Goal: Task Accomplishment & Management: Manage account settings

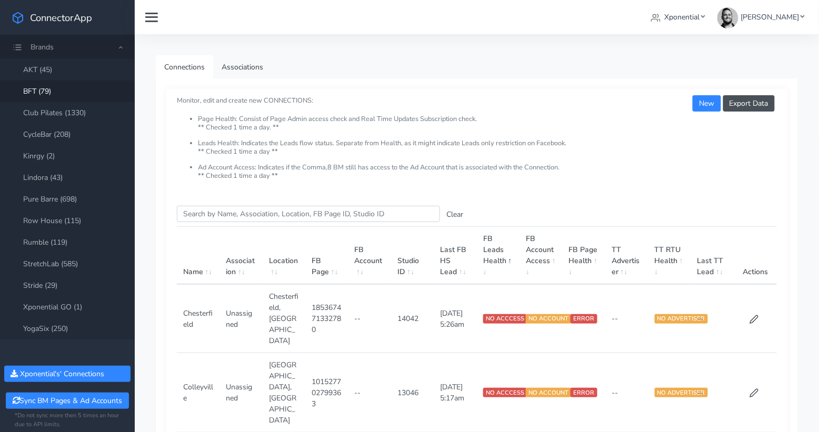
click at [262, 154] on li "Leads Health: Indicates the Leads flow status. Separate from Health, as it migh…" at bounding box center [487, 152] width 579 height 24
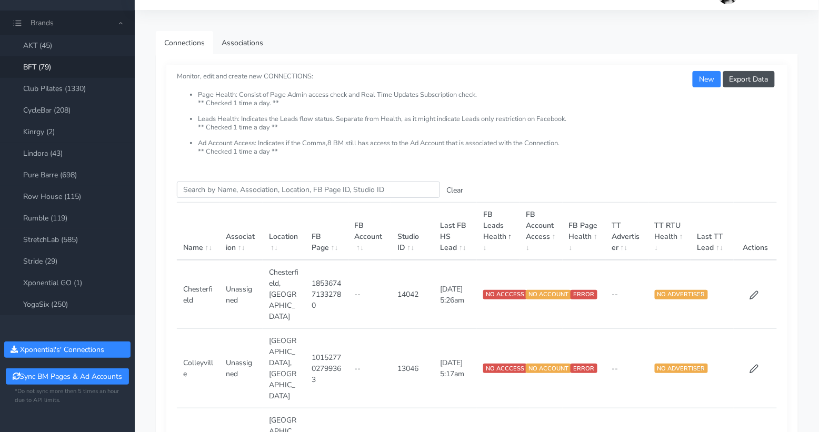
scroll to position [23, 0]
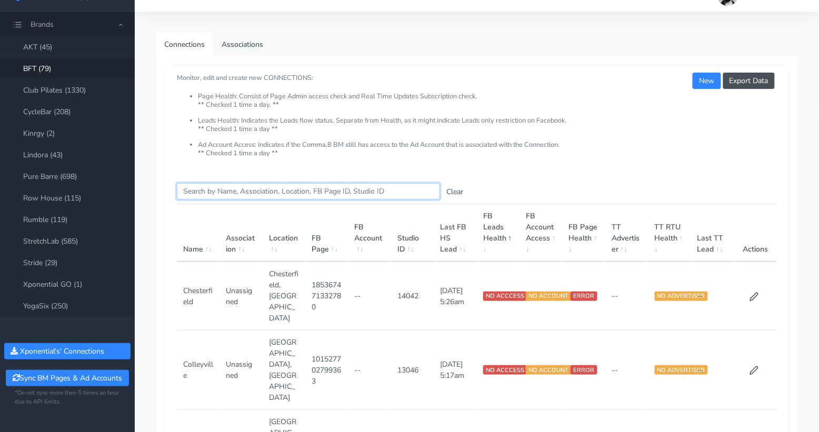
click at [263, 187] on input "Search this table" at bounding box center [308, 191] width 263 height 16
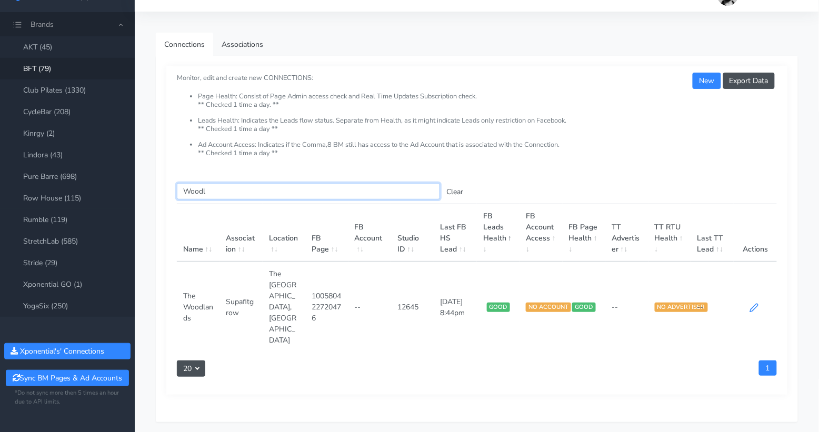
type input "Woodl"
click at [756, 303] on icon at bounding box center [754, 307] width 9 height 9
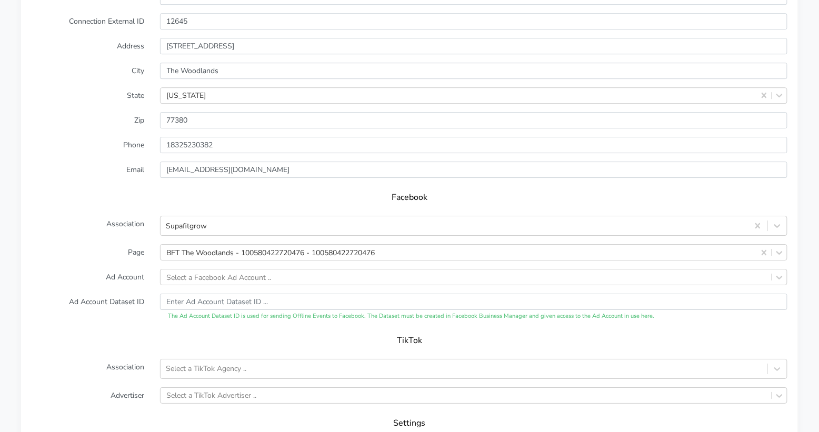
scroll to position [956, 0]
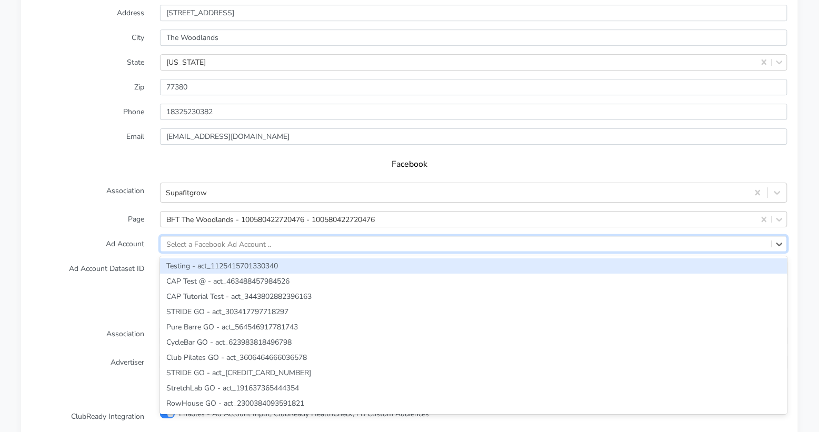
click at [188, 238] on div "Select a Facebook Ad Account .." at bounding box center [219, 243] width 105 height 11
paste input "2910870819094378"
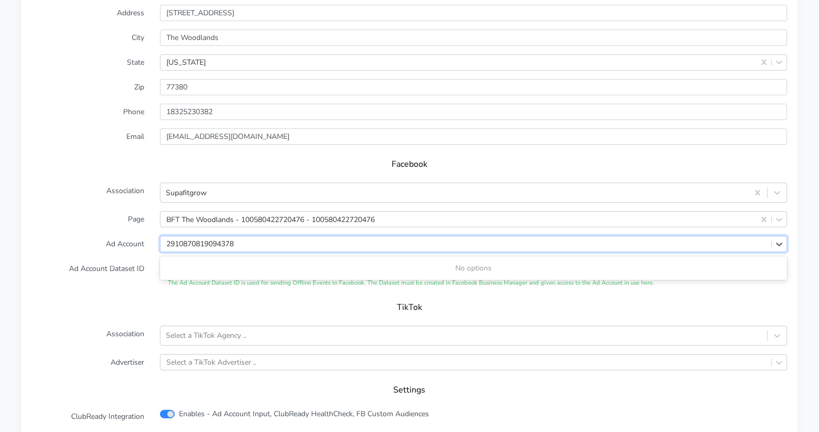
type input "2910870819094378"
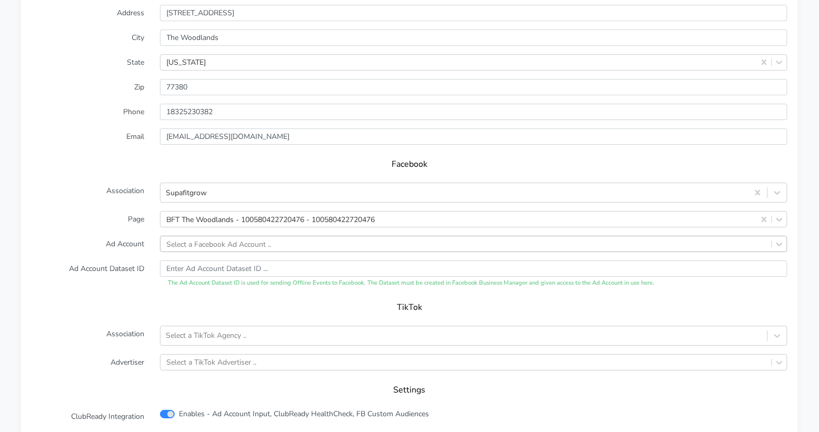
click at [137, 230] on form "XPO Admin Id bft-the-woodlands Name The Woodlands Connection External ID 12645 …" at bounding box center [410, 190] width 756 height 519
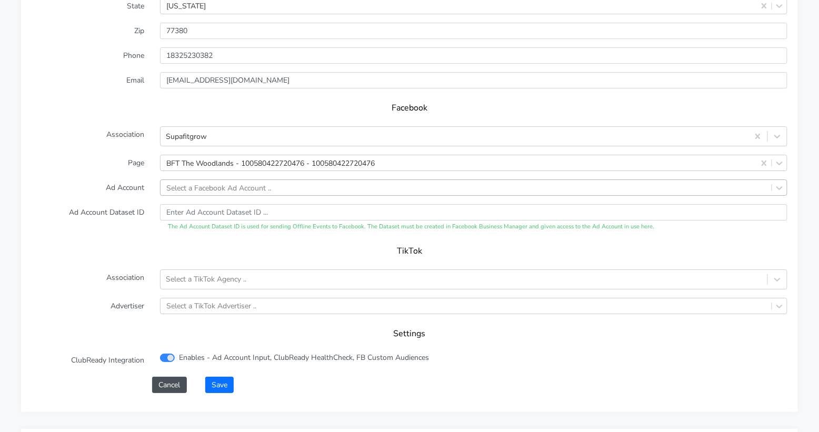
scroll to position [1036, 0]
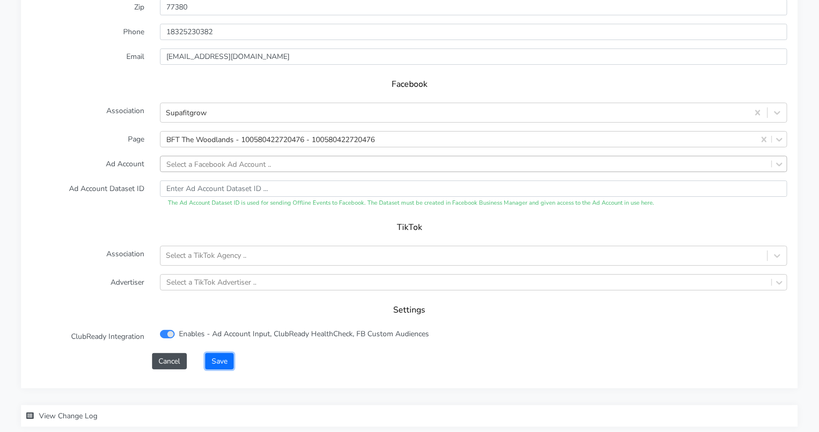
click at [221, 353] on button "Save" at bounding box center [219, 361] width 28 height 16
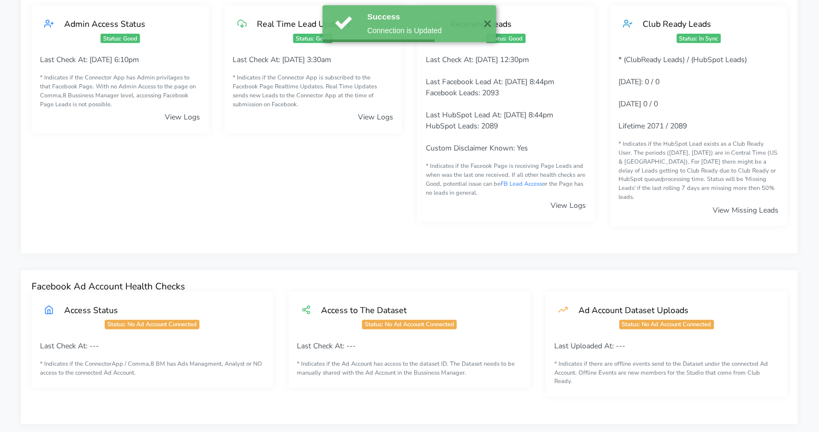
scroll to position [0, 0]
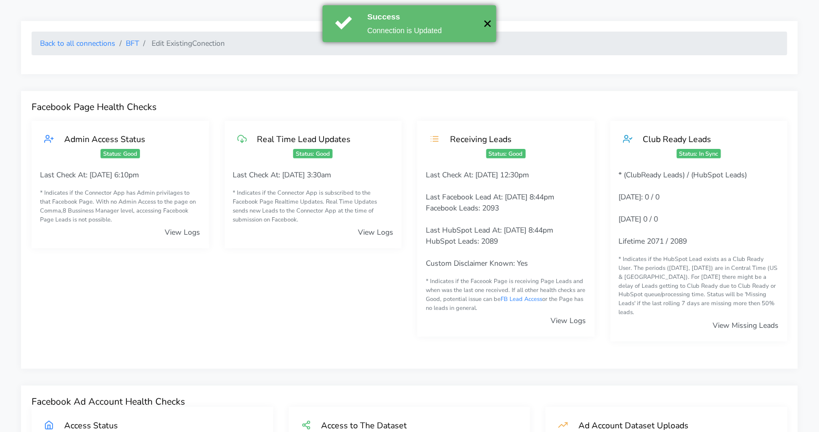
click at [489, 23] on button "✕" at bounding box center [487, 23] width 17 height 37
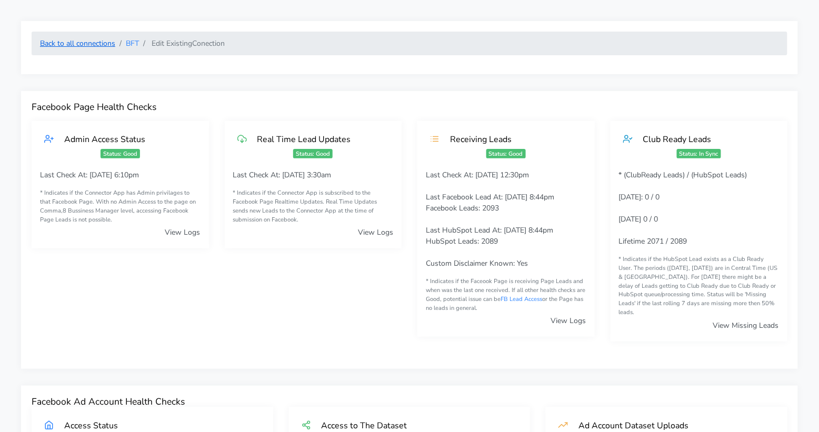
click at [103, 43] on link "Back to all connections" at bounding box center [77, 43] width 75 height 10
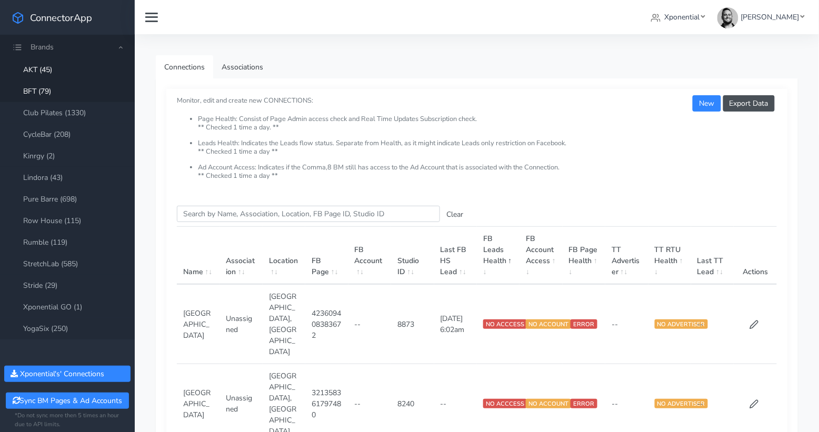
click at [43, 88] on link "BFT (79)" at bounding box center [67, 92] width 135 height 22
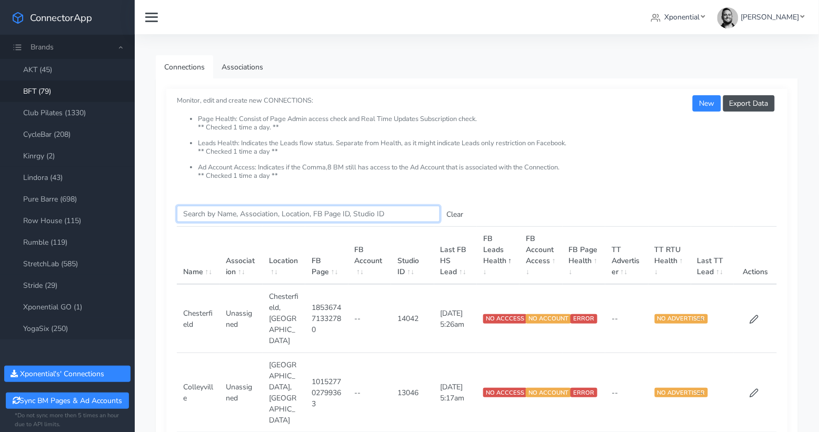
click at [211, 216] on input "Search this table" at bounding box center [308, 214] width 263 height 16
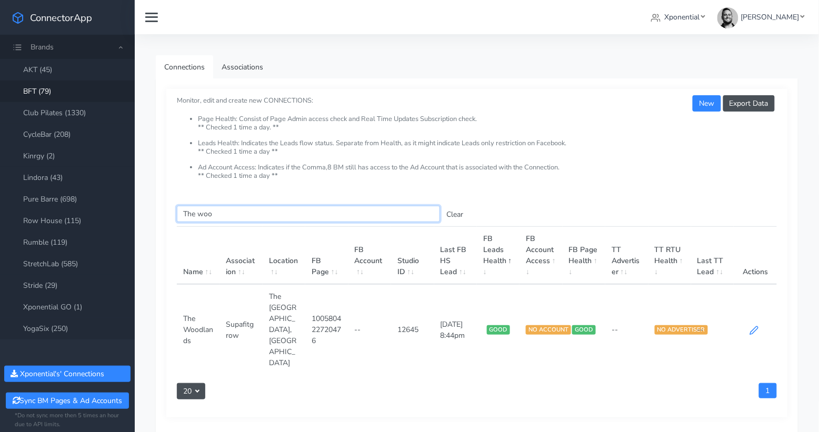
type input "The woo"
click at [753, 326] on icon at bounding box center [755, 330] width 8 height 8
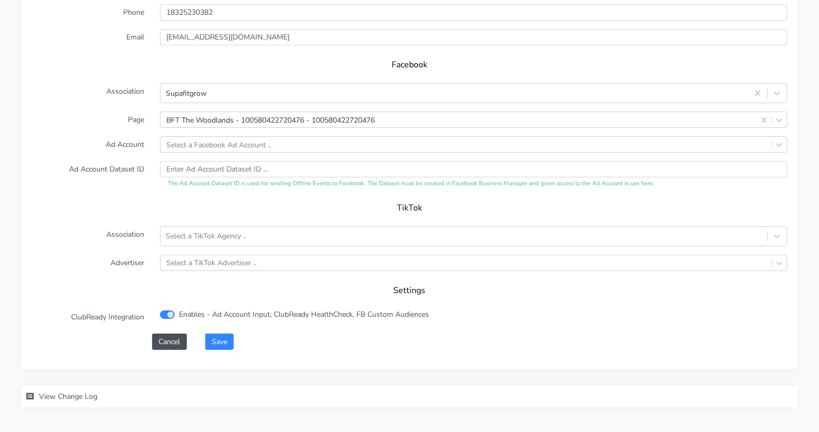
scroll to position [1072, 0]
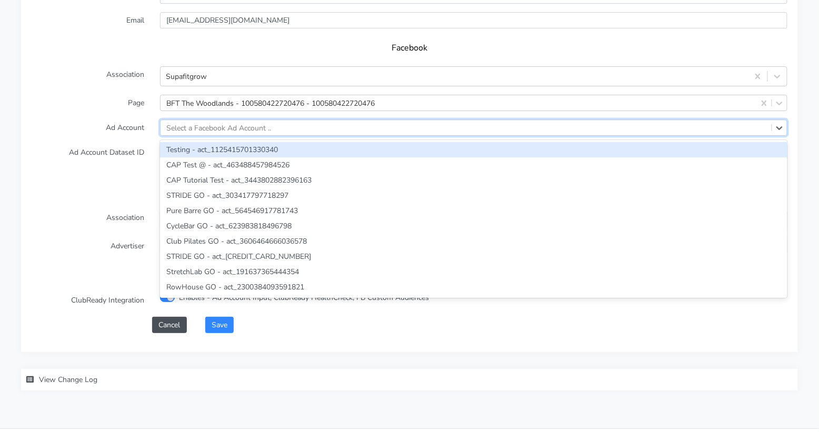
click at [191, 122] on div "Select a Facebook Ad Account .." at bounding box center [219, 127] width 105 height 11
paste input "1105135524746291"
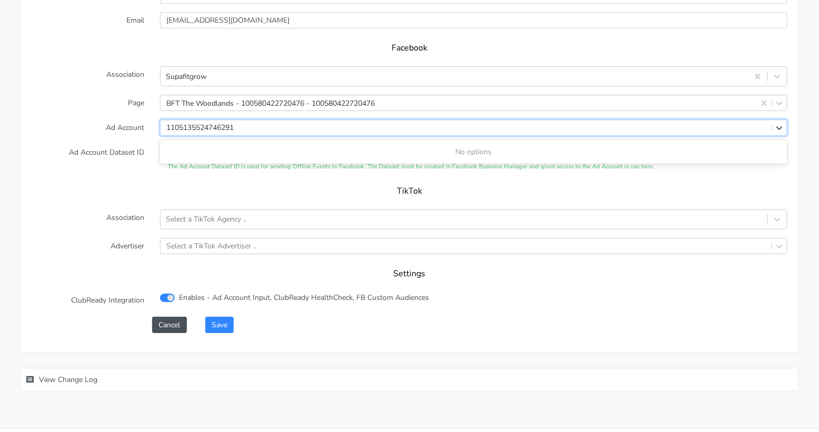
type input "1105135524746291"
drag, startPoint x: 121, startPoint y: 122, endPoint x: 138, endPoint y: 137, distance: 22.7
click at [122, 144] on label "Ad Account Dataset ID" at bounding box center [88, 157] width 128 height 27
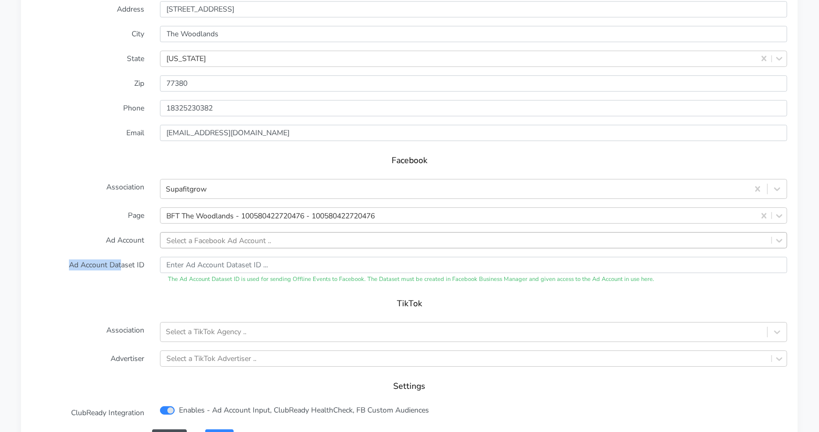
scroll to position [956, 0]
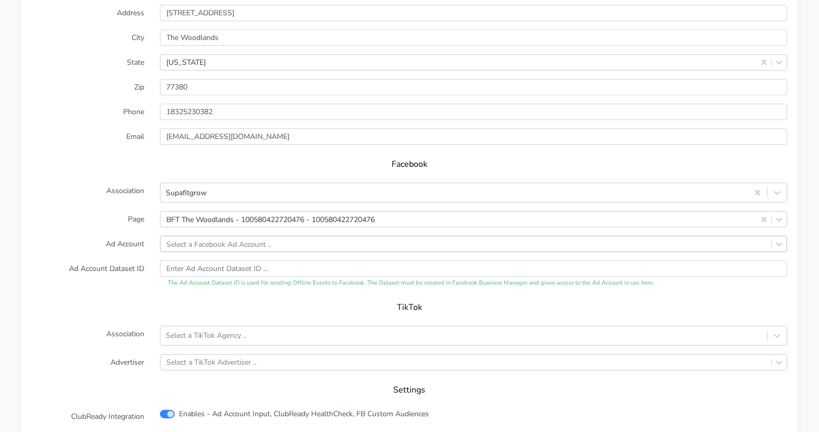
click at [96, 122] on form "XPO Admin Id bft-the-woodlands Name The Woodlands Connection External ID 12645 …" at bounding box center [410, 190] width 756 height 519
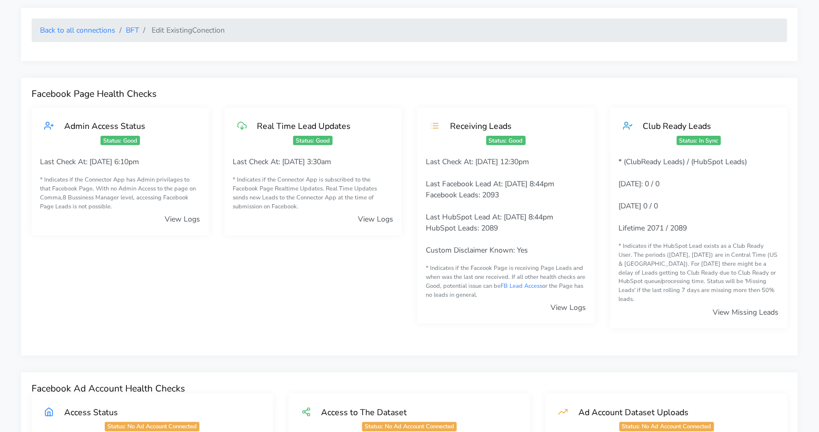
scroll to position [0, 0]
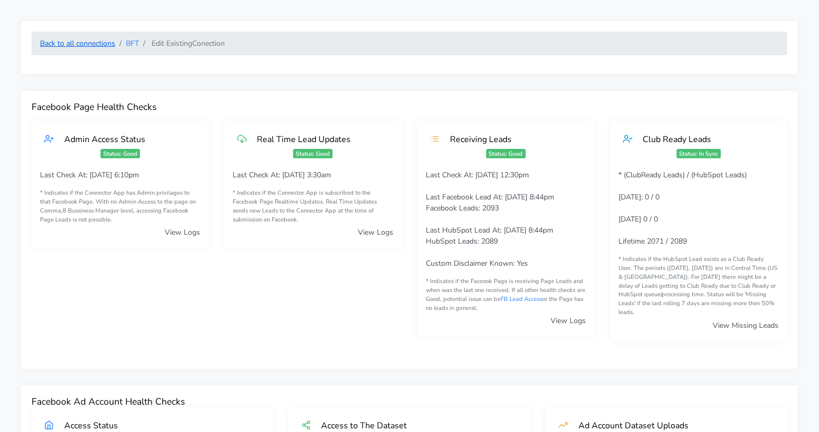
click at [77, 43] on link "Back to all connections" at bounding box center [77, 43] width 75 height 10
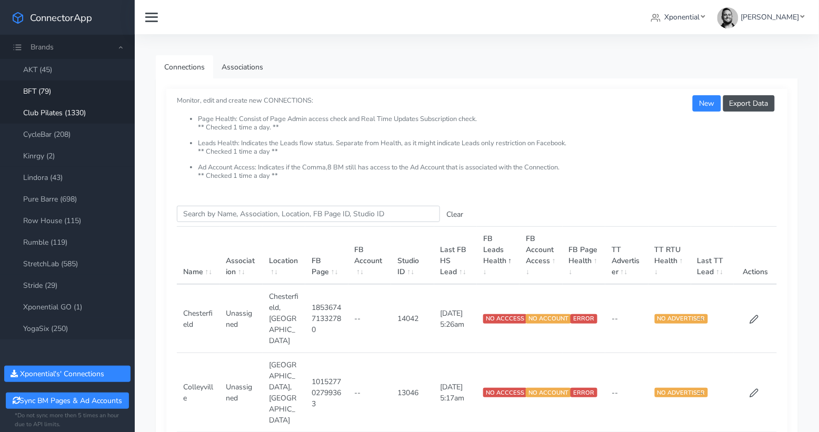
click at [49, 115] on link "Club Pilates (1330)" at bounding box center [67, 113] width 135 height 22
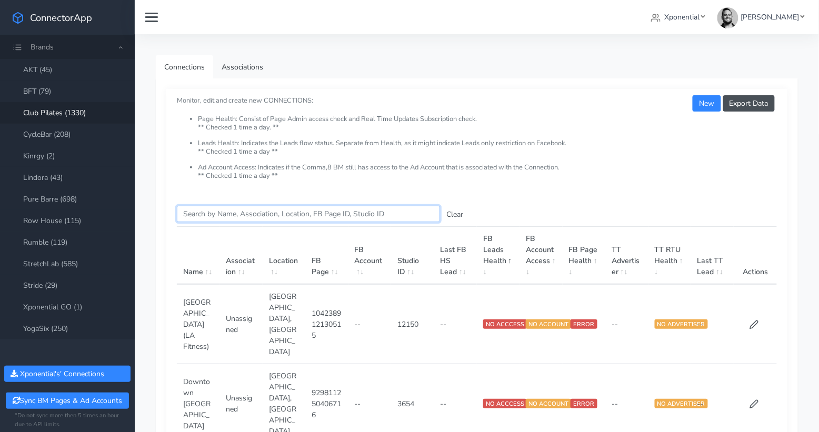
click at [223, 214] on input "Search this table" at bounding box center [308, 214] width 263 height 16
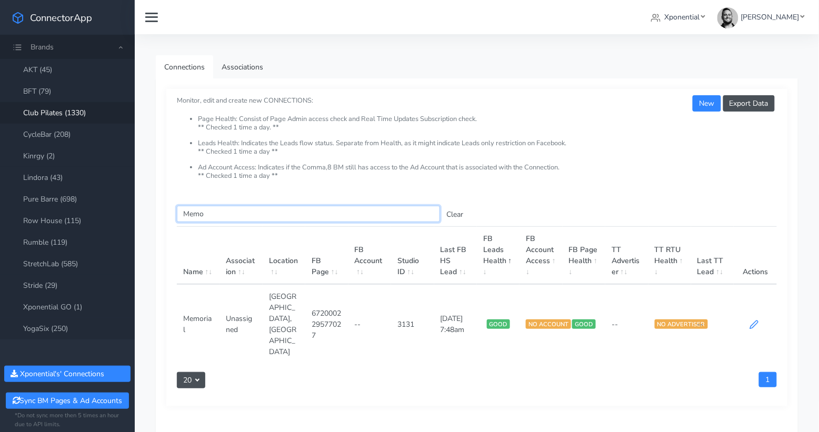
type input "Memo"
click at [755, 320] on icon at bounding box center [754, 324] width 9 height 9
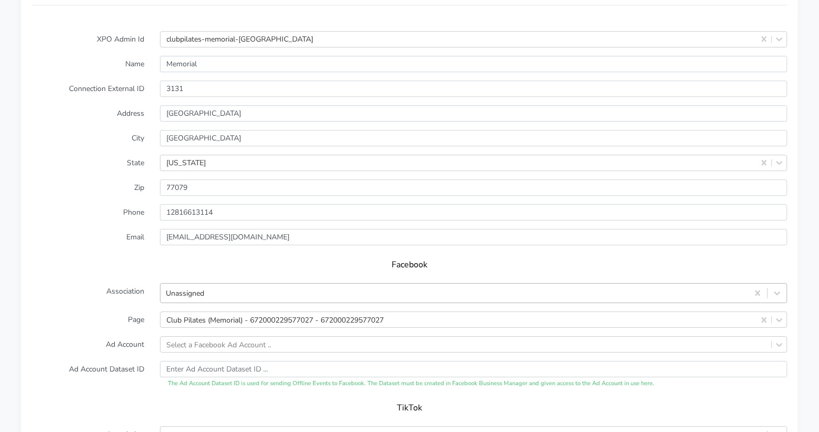
scroll to position [869, 0]
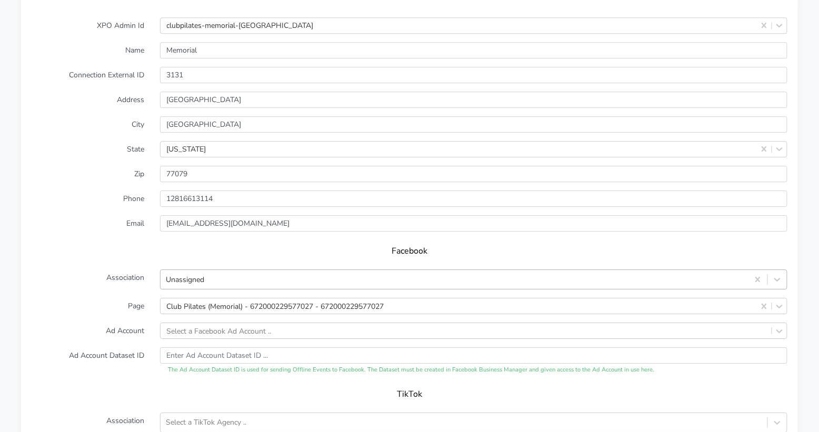
click at [351, 268] on form "XPO Admin Id clubpilates-memorial-tx Name Memorial Connection External ID 3131 …" at bounding box center [410, 276] width 756 height 519
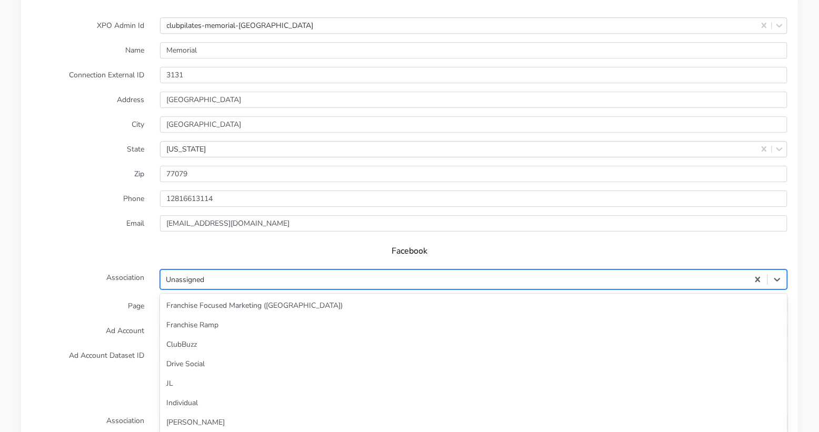
scroll to position [45, 0]
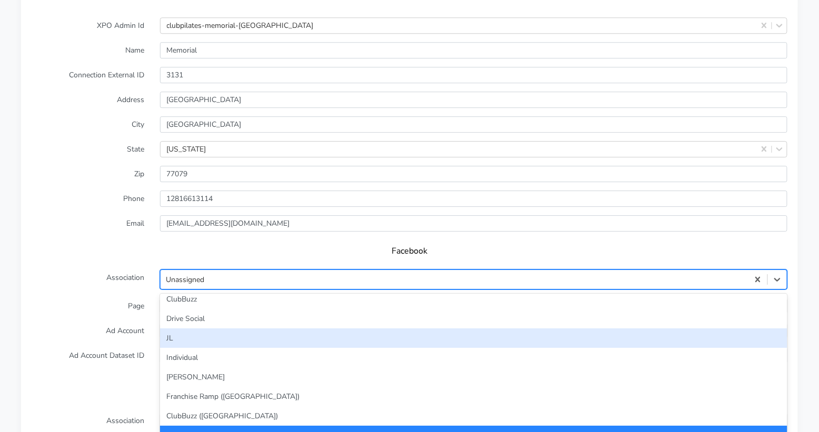
click at [320, 328] on div "JL" at bounding box center [473, 337] width 627 height 19
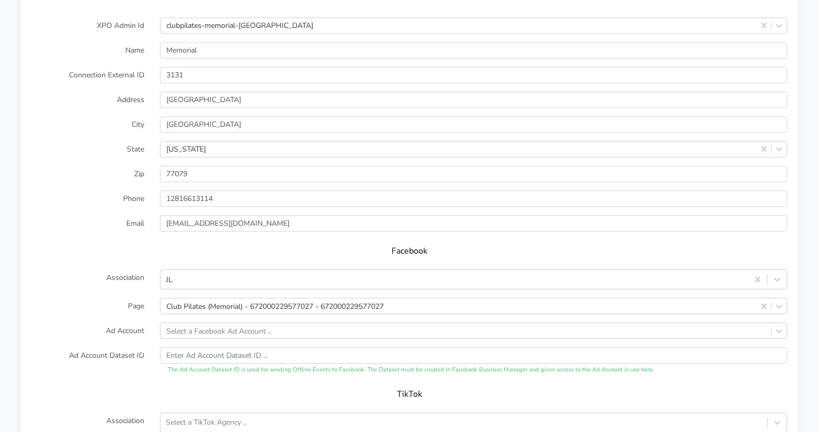
click at [130, 298] on label "Page" at bounding box center [88, 306] width 128 height 16
click at [229, 323] on div "Select a Facebook Ad Account .." at bounding box center [473, 331] width 627 height 16
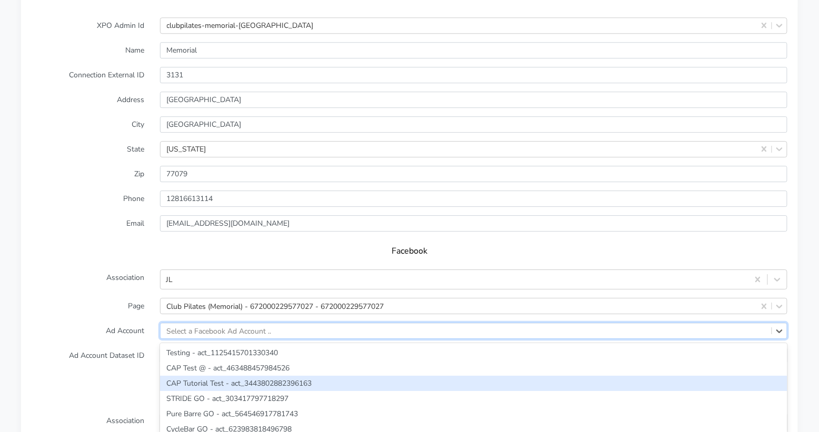
scroll to position [918, 0]
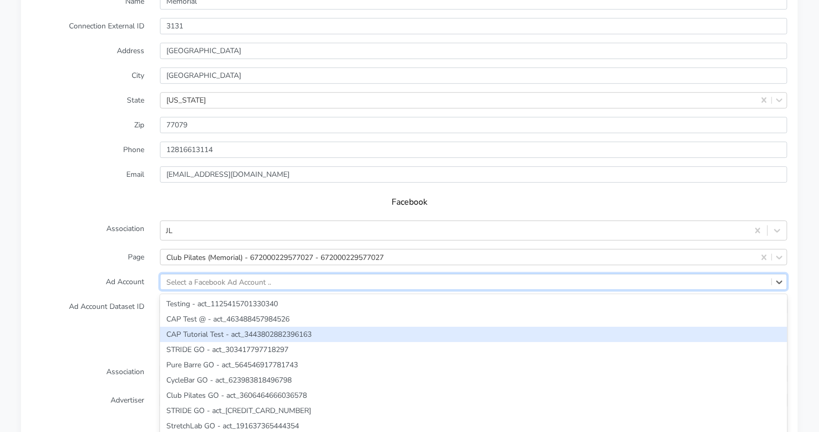
paste input "6036855353030589"
type input "6036855353030589"
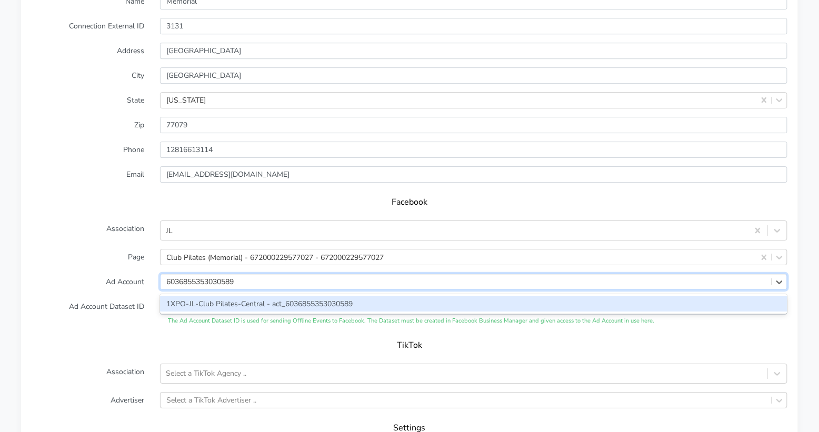
click at [207, 296] on div "1XPO-JL-Club Pilates-Central - act_6036855353030589" at bounding box center [473, 303] width 627 height 15
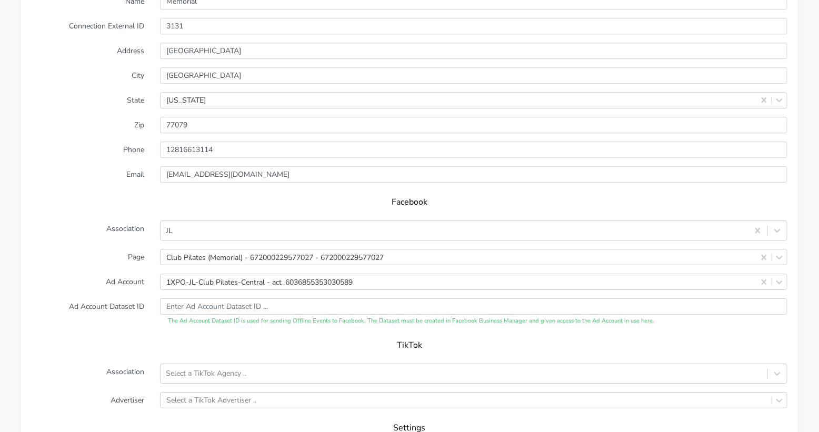
click at [98, 298] on label "Ad Account Dataset ID" at bounding box center [88, 311] width 128 height 27
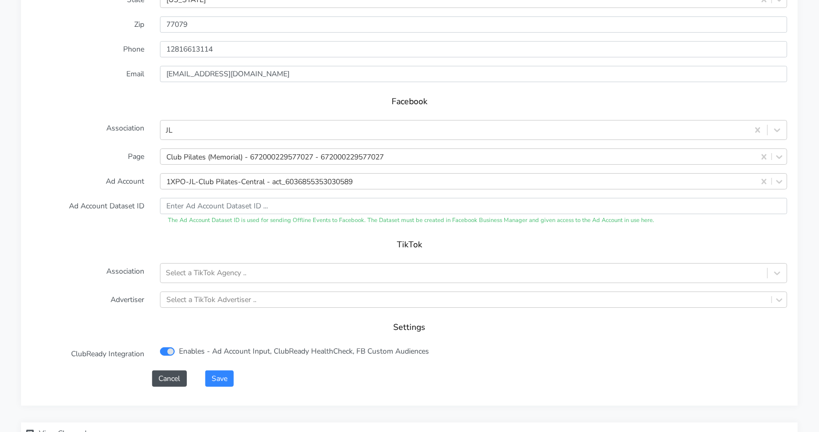
scroll to position [1020, 0]
click at [218, 369] on button "Save" at bounding box center [219, 377] width 28 height 16
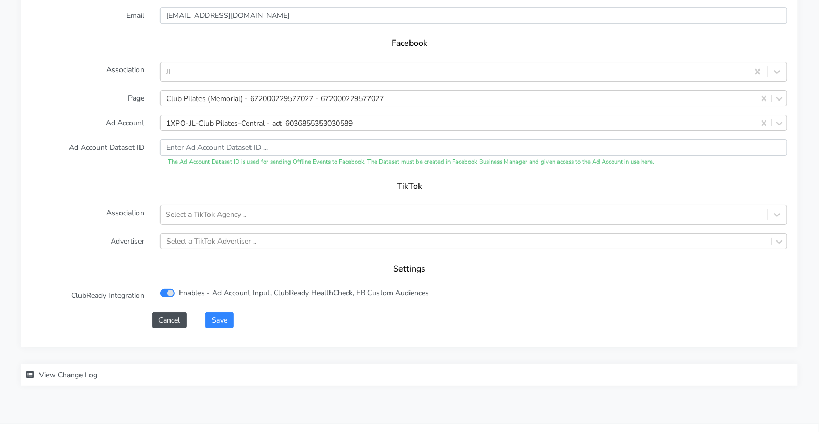
scroll to position [1085, 0]
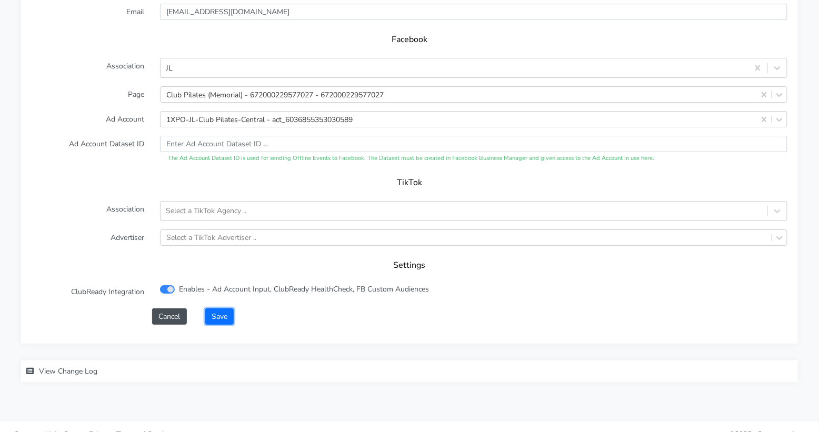
click at [220, 308] on button "Save" at bounding box center [219, 316] width 28 height 16
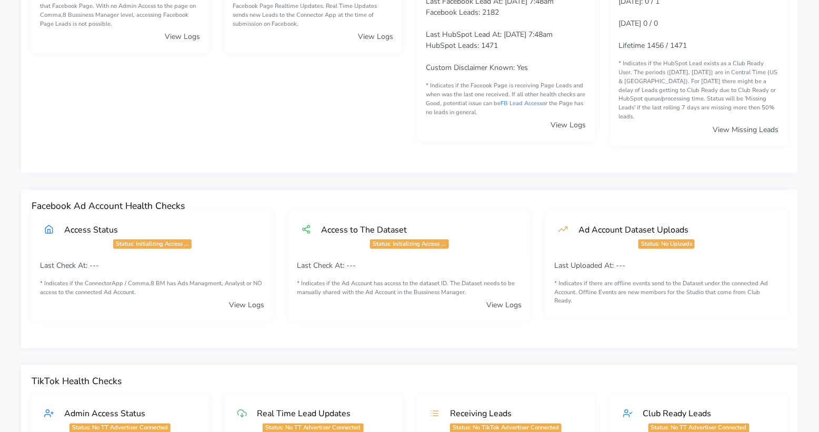
scroll to position [0, 0]
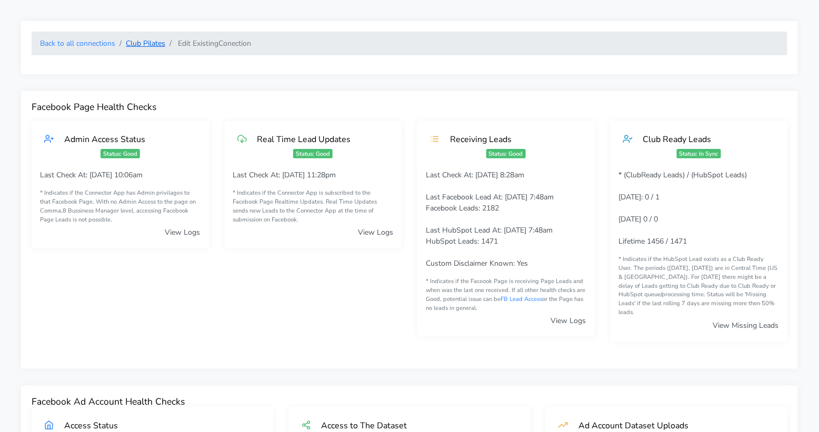
click at [154, 46] on link "Club Pilates" at bounding box center [145, 43] width 39 height 10
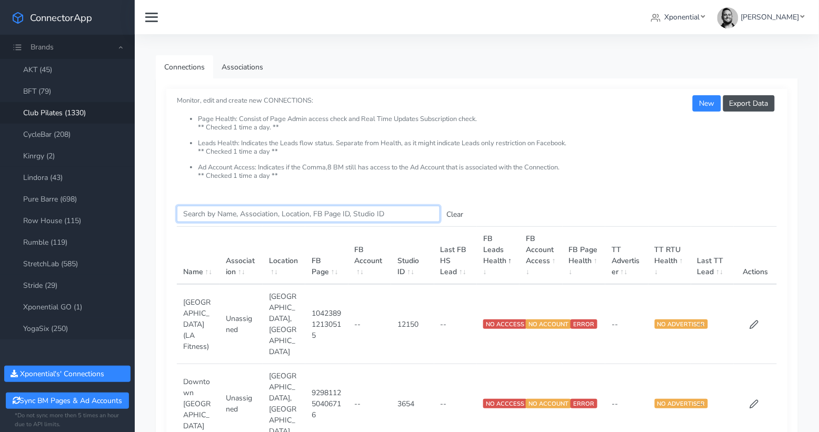
click at [210, 213] on input "Search this table" at bounding box center [308, 214] width 263 height 16
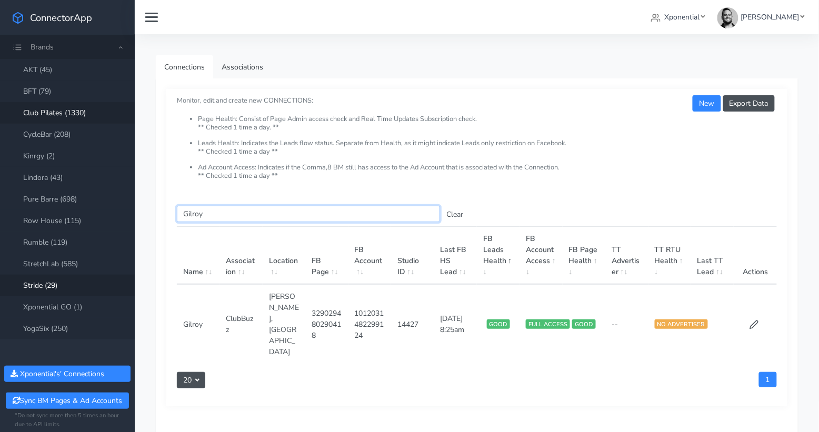
type input "Gilroy"
click at [65, 325] on link "YogaSix (250)" at bounding box center [67, 329] width 135 height 22
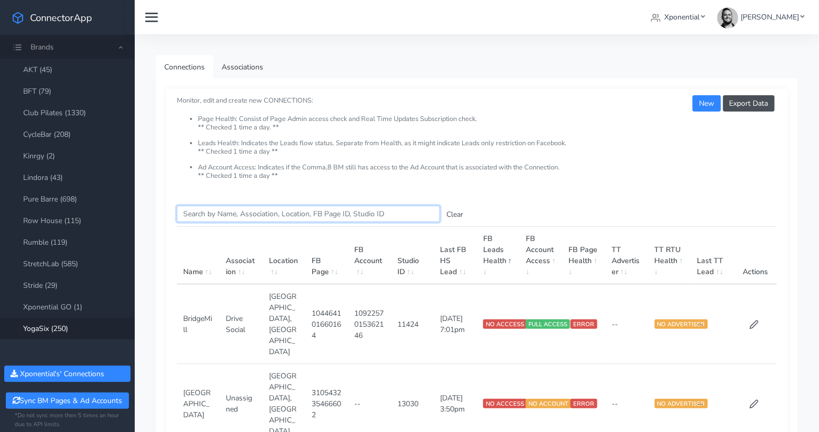
click at [224, 217] on input "Search this table" at bounding box center [308, 214] width 263 height 16
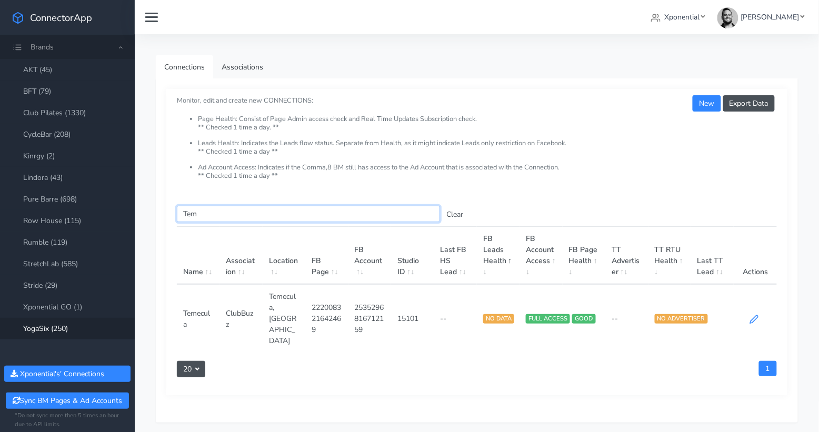
type input "Tem"
click at [754, 315] on icon at bounding box center [754, 319] width 9 height 9
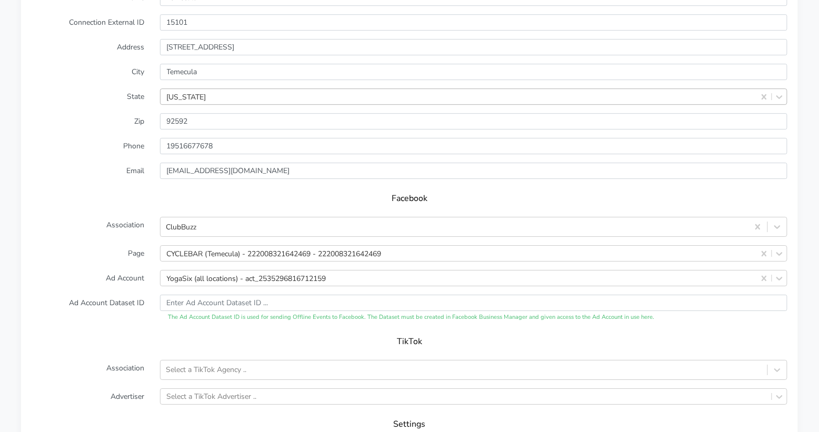
scroll to position [932, 0]
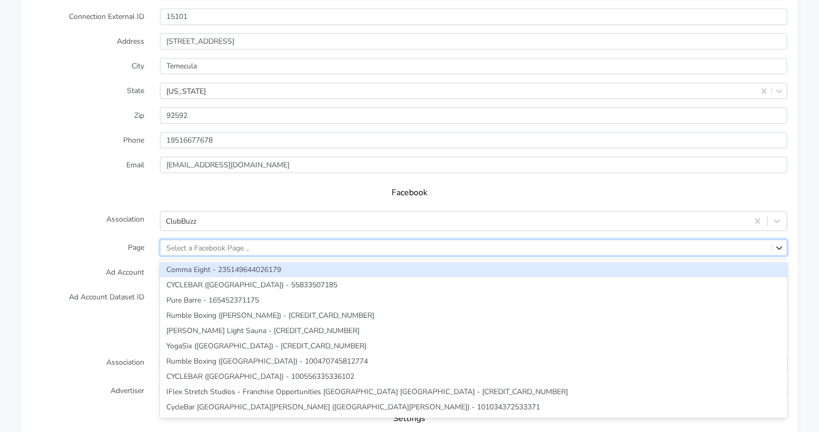
click at [253, 240] on div "Select a Facebook Page .." at bounding box center [466, 247] width 611 height 15
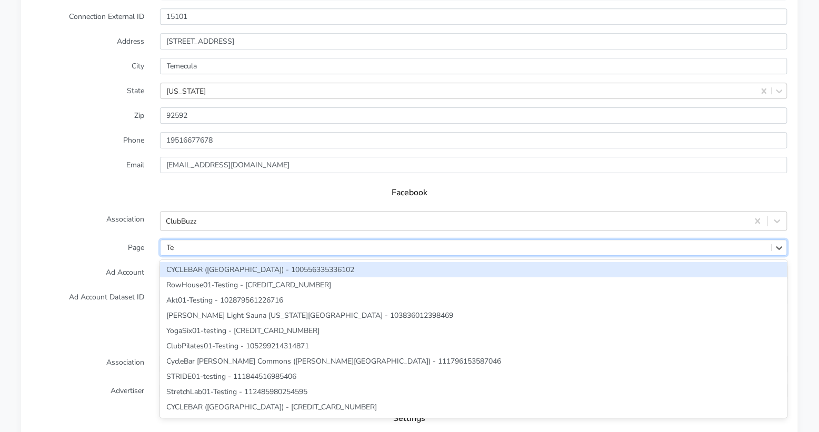
type input "Tem"
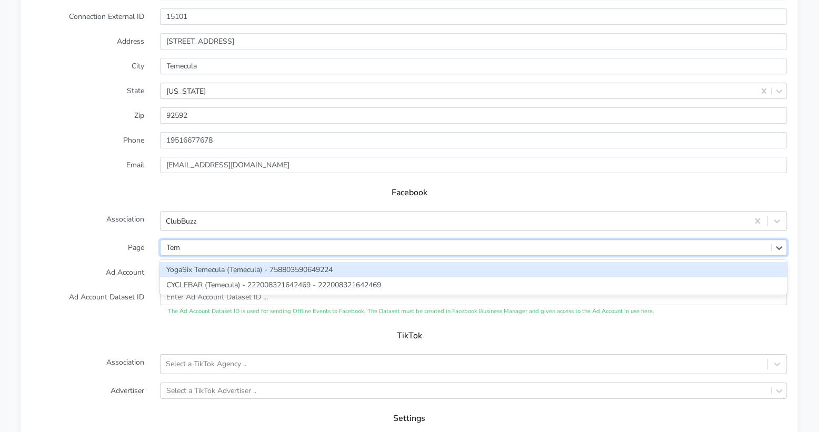
click at [202, 262] on div "YogaSix Temecula (Temecula) - 758803590649224" at bounding box center [473, 269] width 627 height 15
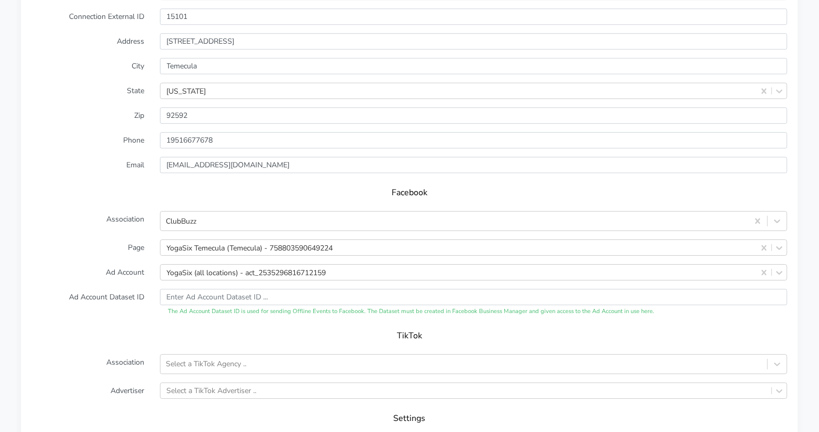
click at [125, 240] on label "Page" at bounding box center [88, 248] width 128 height 16
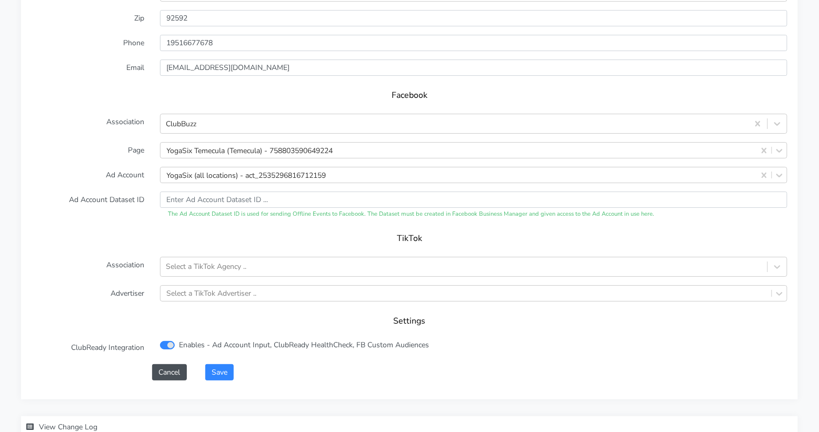
scroll to position [1041, 0]
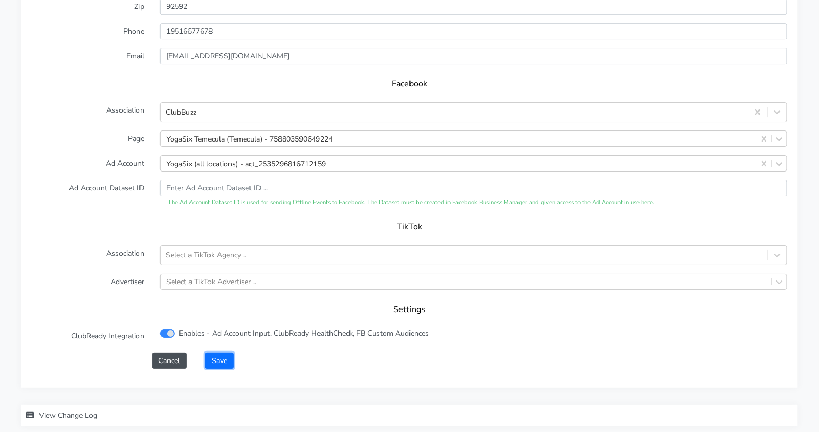
click at [225, 353] on button "Save" at bounding box center [219, 361] width 28 height 16
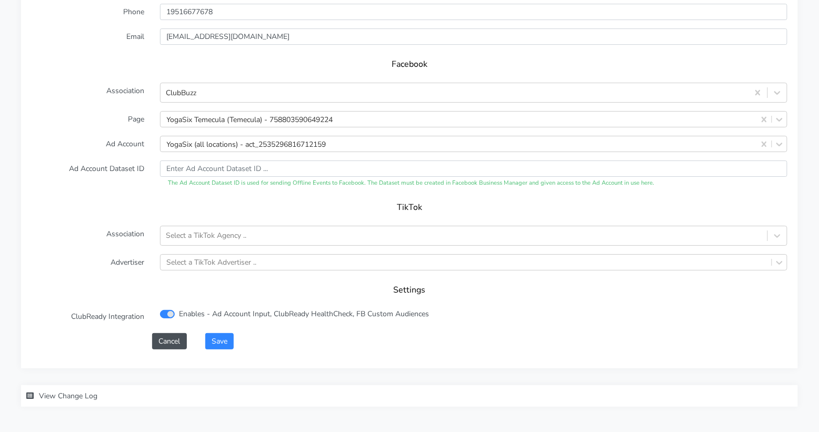
scroll to position [1085, 0]
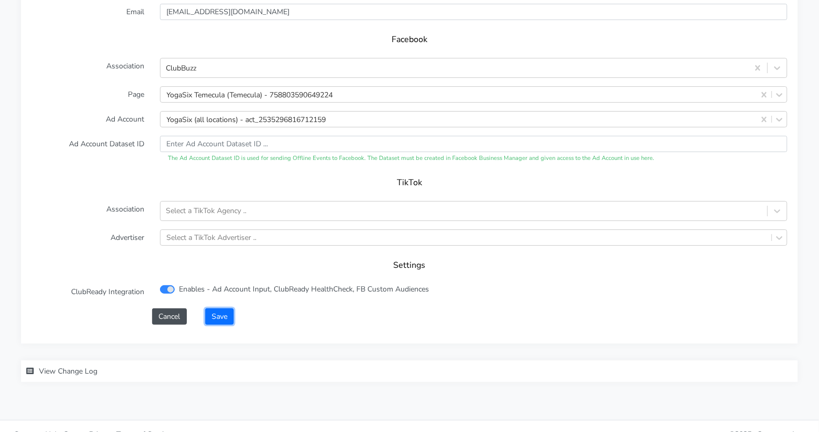
click at [226, 308] on button "Save" at bounding box center [219, 316] width 28 height 16
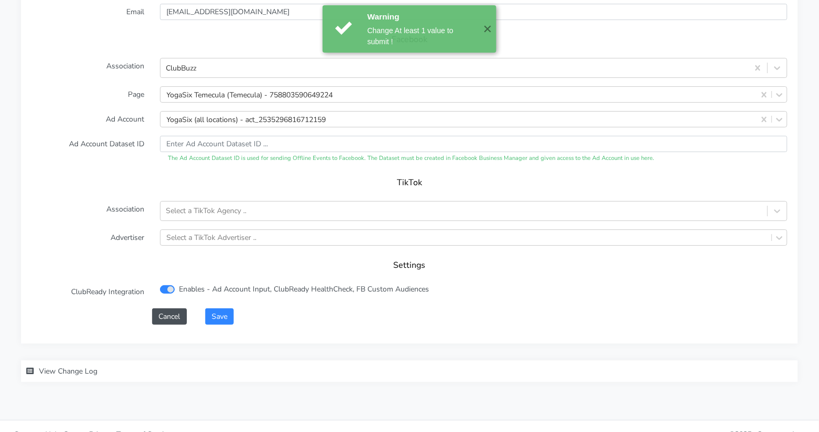
click at [73, 366] on span "View Change Log" at bounding box center [68, 371] width 58 height 10
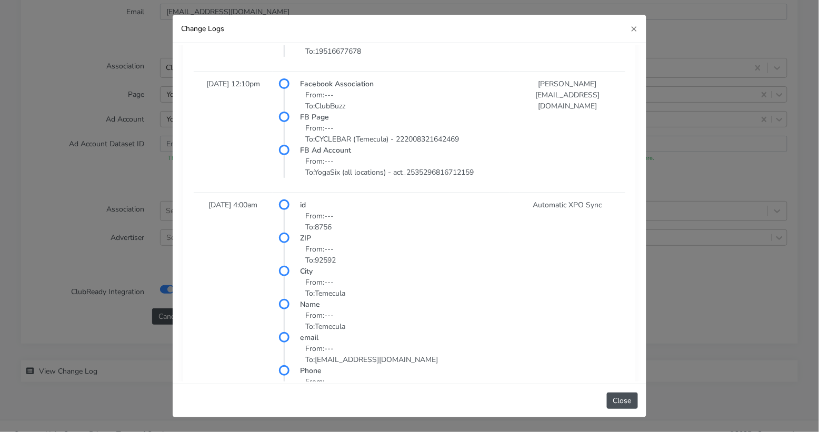
scroll to position [146, 0]
click at [633, 29] on span "×" at bounding box center [634, 28] width 7 height 15
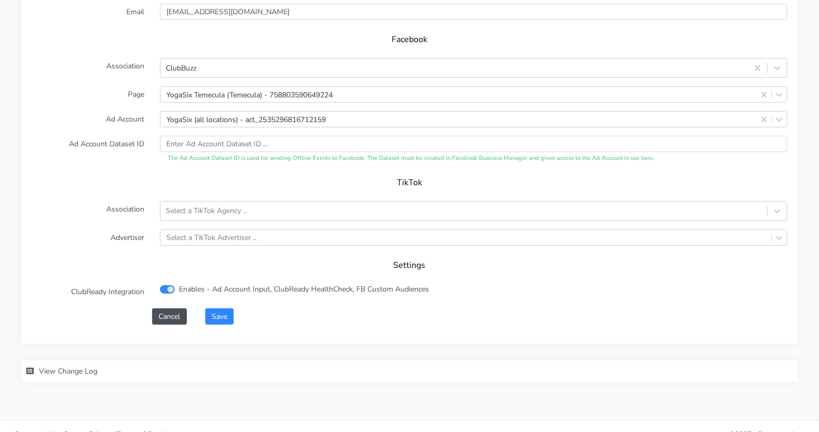
click at [72, 254] on div "Settings" at bounding box center [410, 268] width 756 height 29
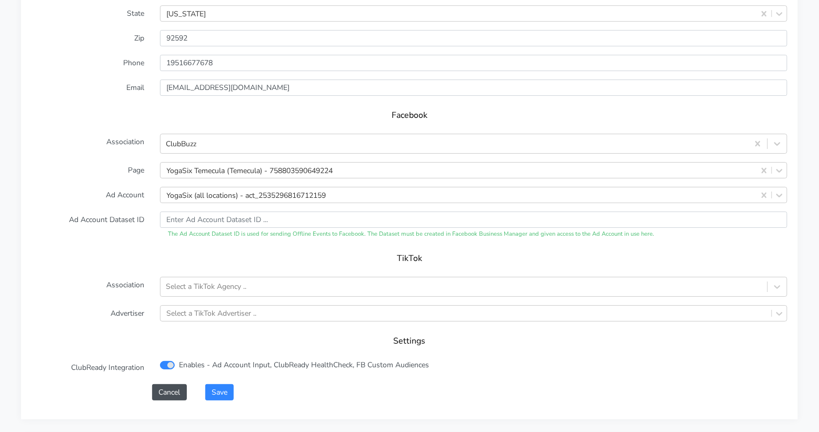
scroll to position [1085, 0]
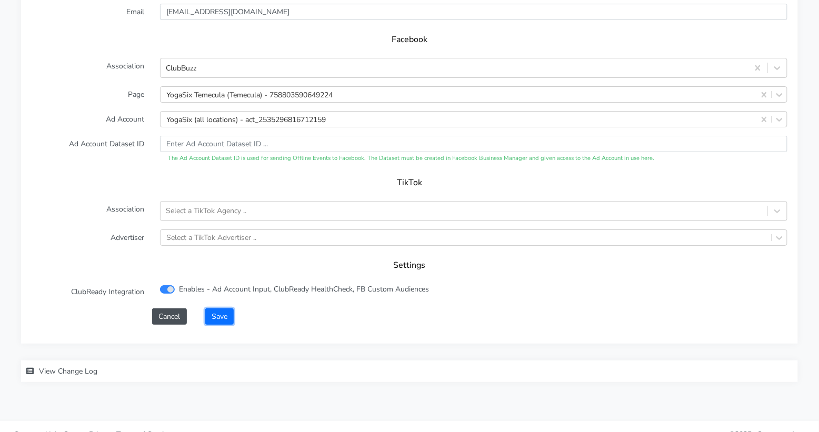
click at [220, 308] on button "Save" at bounding box center [219, 316] width 28 height 16
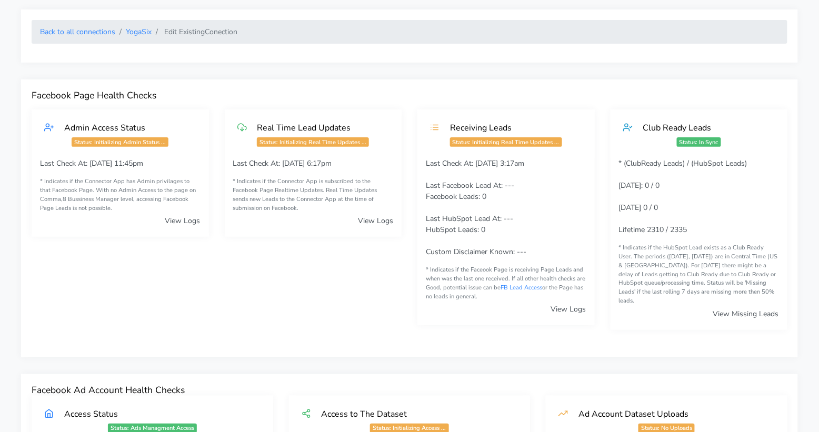
scroll to position [0, 0]
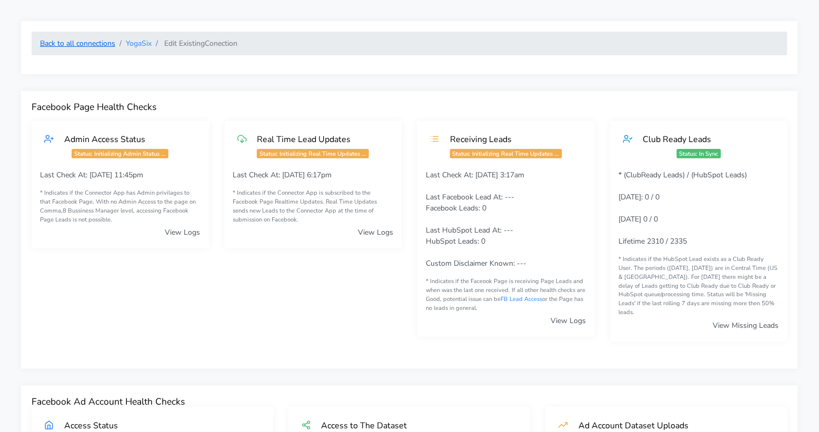
click at [90, 48] on link "Back to all connections" at bounding box center [77, 43] width 75 height 10
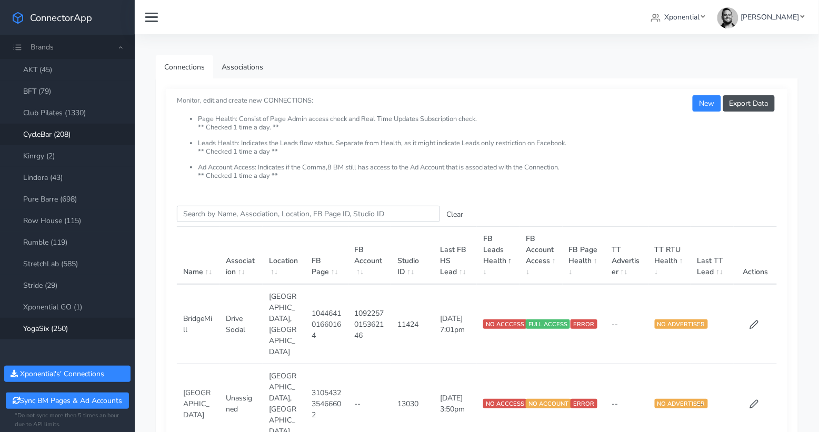
click at [65, 135] on link "CycleBar (208)" at bounding box center [67, 135] width 135 height 22
click at [201, 215] on input "Search this table" at bounding box center [308, 214] width 263 height 16
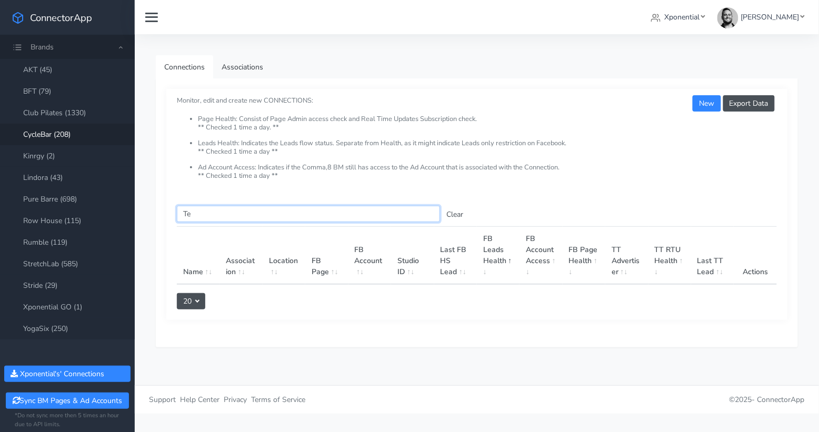
type input "T"
type input "Tem"
click at [49, 320] on link "YogaSix (250)" at bounding box center [67, 329] width 135 height 22
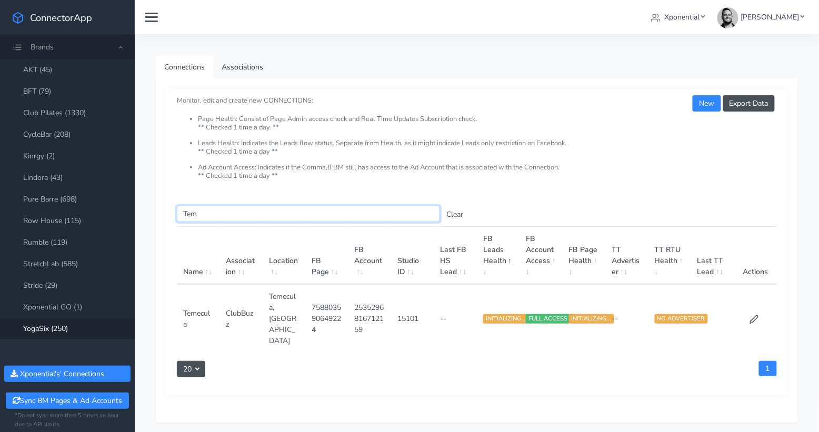
click at [197, 213] on input "Tem" at bounding box center [308, 214] width 263 height 16
type input "Temec"
drag, startPoint x: 400, startPoint y: 306, endPoint x: 422, endPoint y: 305, distance: 21.6
click at [421, 305] on td "15101" at bounding box center [412, 318] width 43 height 68
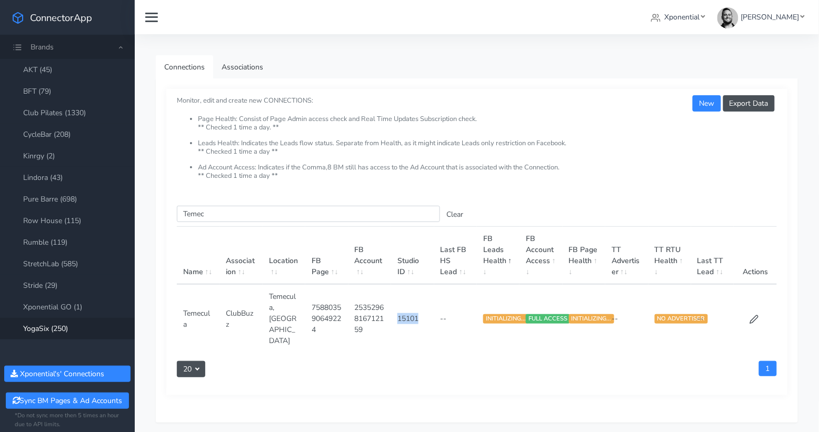
drag, startPoint x: 399, startPoint y: 306, endPoint x: 423, endPoint y: 307, distance: 24.7
click at [423, 307] on td "15101" at bounding box center [412, 318] width 43 height 68
copy td "15101"
click at [238, 63] on link "Associations" at bounding box center [242, 67] width 58 height 24
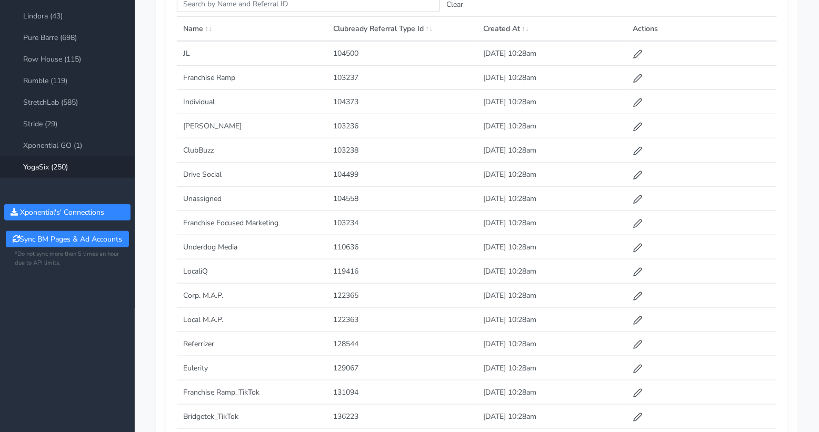
scroll to position [156, 0]
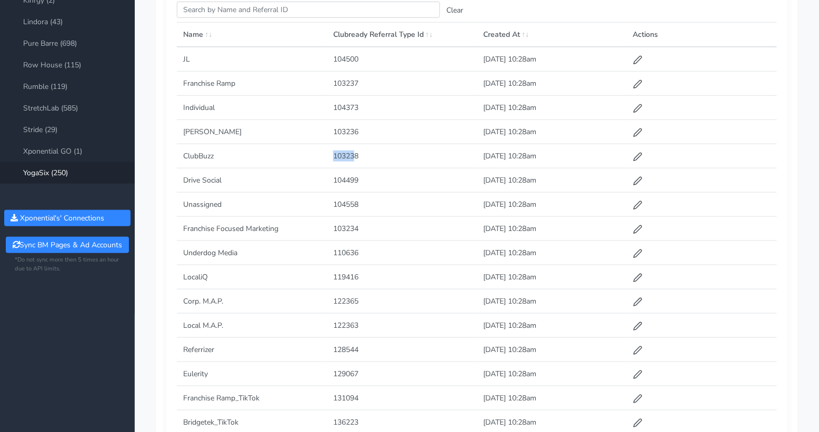
drag, startPoint x: 331, startPoint y: 153, endPoint x: 355, endPoint y: 153, distance: 24.7
click at [355, 153] on td "103238" at bounding box center [402, 156] width 150 height 24
drag, startPoint x: 363, startPoint y: 153, endPoint x: 327, endPoint y: 154, distance: 35.3
click at [327, 154] on td "103238" at bounding box center [402, 156] width 150 height 24
copy td "103238"
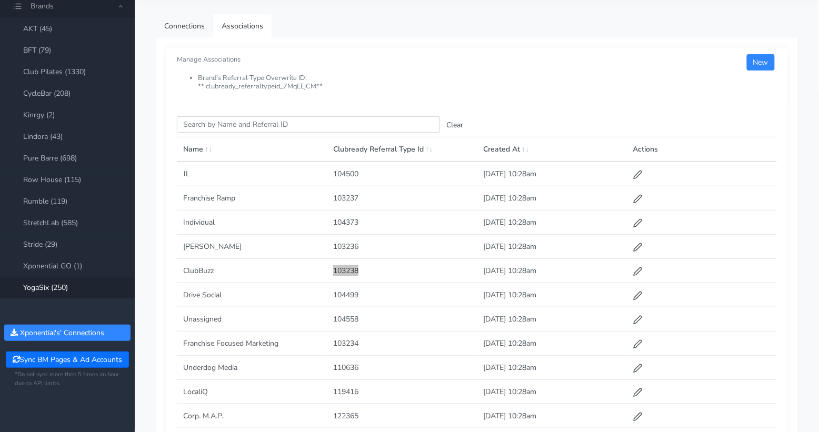
scroll to position [0, 0]
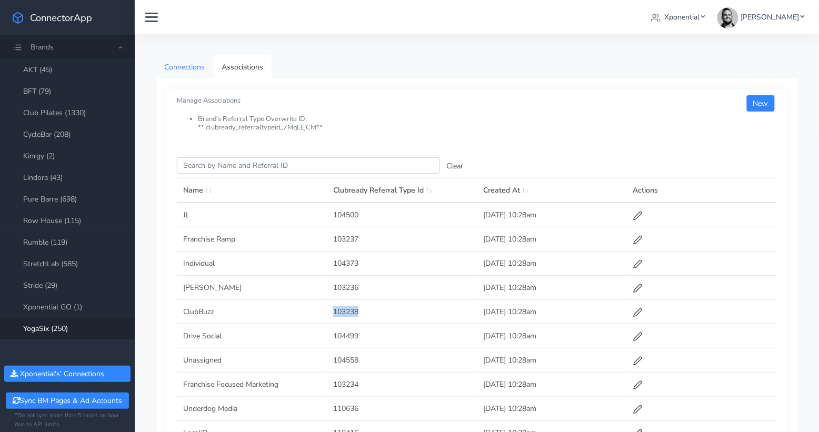
click at [180, 66] on link "Connections" at bounding box center [184, 67] width 57 height 24
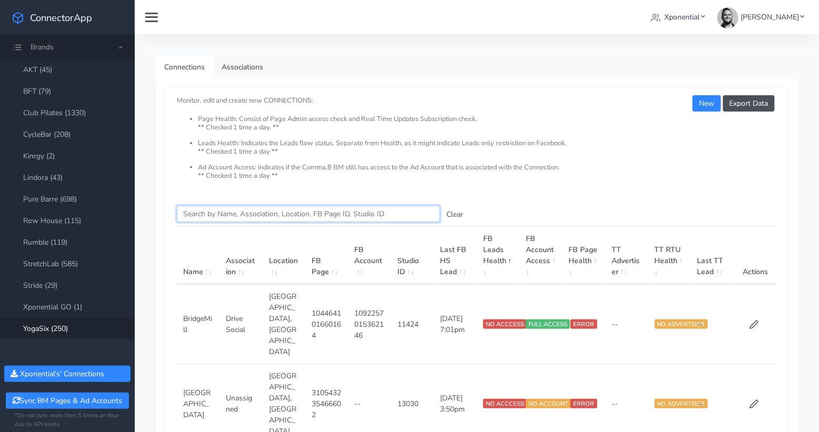
click at [251, 216] on input "Search this table" at bounding box center [308, 214] width 263 height 16
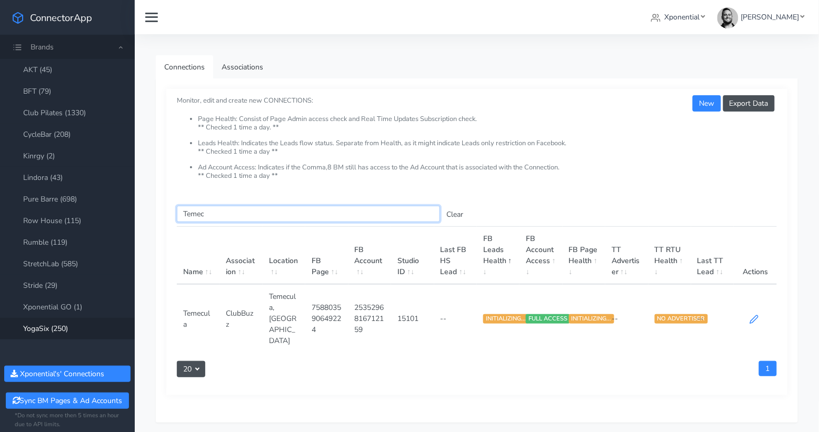
type input "Temec"
click at [753, 315] on icon at bounding box center [754, 319] width 9 height 9
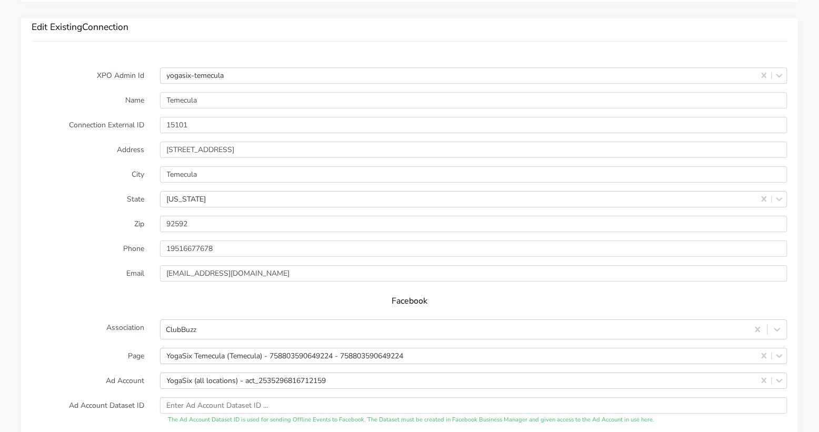
scroll to position [841, 0]
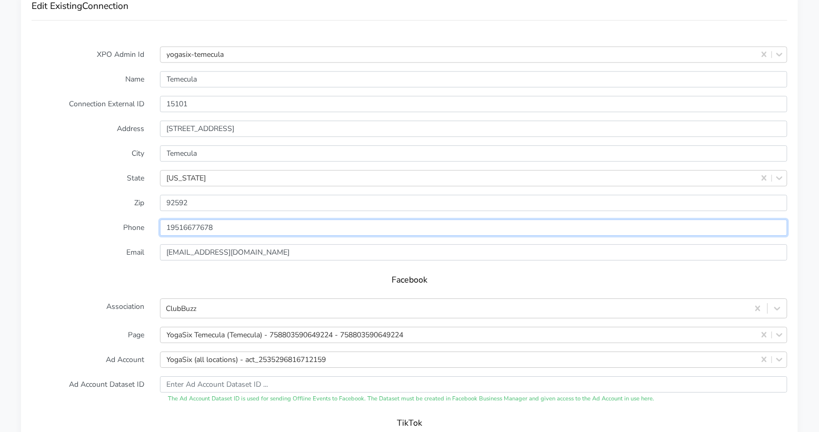
drag, startPoint x: 229, startPoint y: 215, endPoint x: 152, endPoint y: 211, distance: 77.5
click at [152, 220] on div "Phone" at bounding box center [410, 228] width 772 height 16
drag, startPoint x: 205, startPoint y: 239, endPoint x: 144, endPoint y: 237, distance: 61.6
click at [144, 244] on div "Email temecula@yogasix.com" at bounding box center [410, 252] width 772 height 16
drag, startPoint x: 255, startPoint y: 117, endPoint x: 157, endPoint y: 117, distance: 97.9
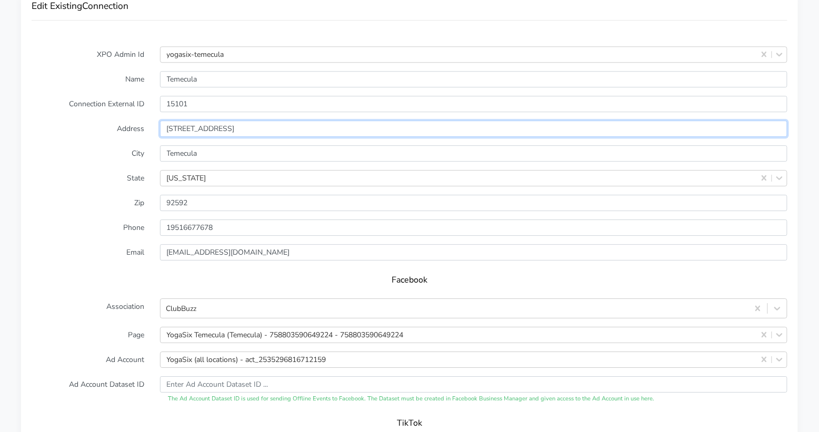
click at [157, 121] on div "33353 Temecula Parkway Suite 104-105" at bounding box center [473, 129] width 643 height 16
click at [91, 176] on form "XPO Admin Id yogasix-temecula Name Temecula Connection External ID 15101 Addres…" at bounding box center [410, 305] width 756 height 519
click at [119, 170] on label "State" at bounding box center [88, 178] width 128 height 16
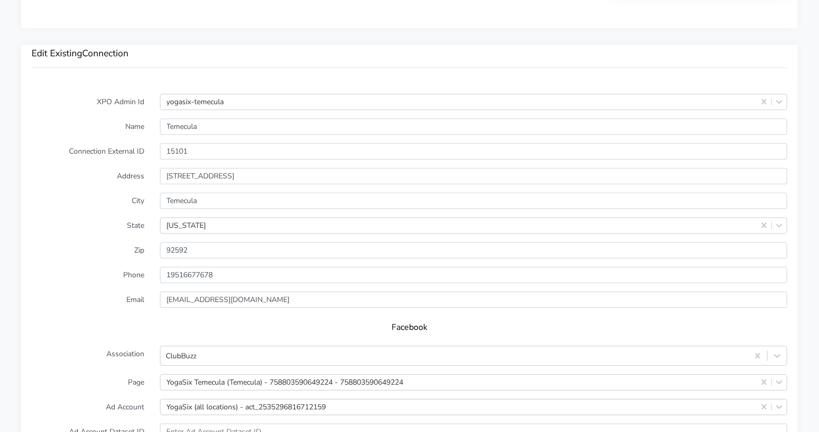
scroll to position [774, 0]
